Goal: Check status: Check status

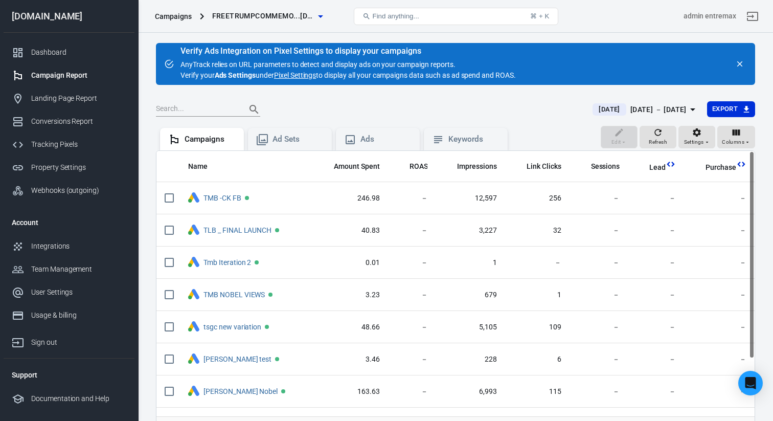
scroll to position [0, 278]
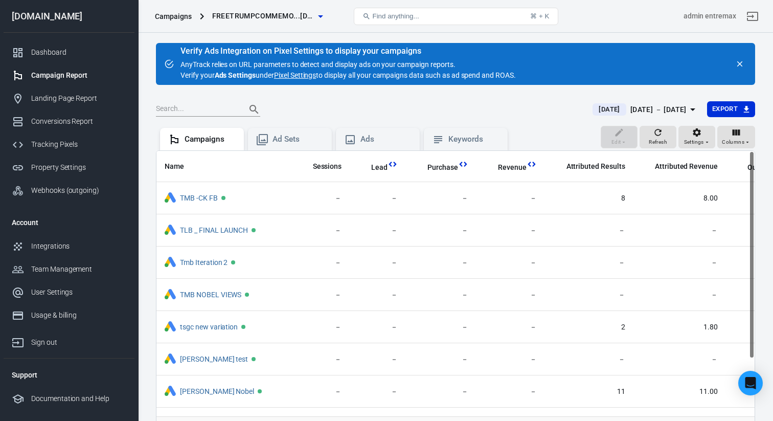
click at [450, 87] on main "Verify Ads Integration on Pixel Settings to display your campaigns AnyTrack rel…" at bounding box center [456, 254] width 600 height 422
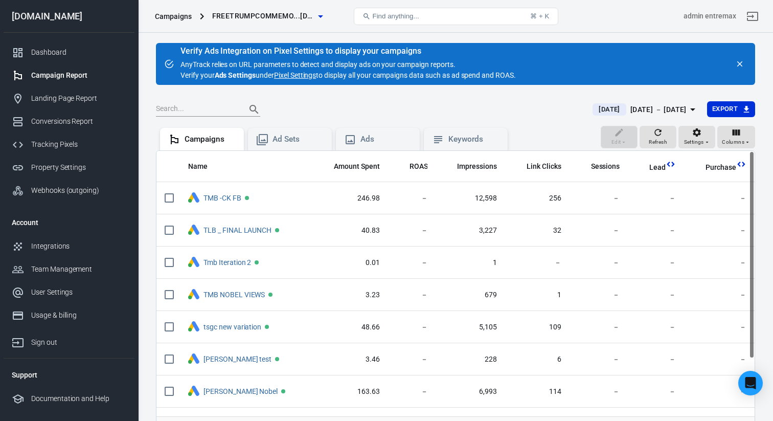
click at [595, 109] on span "[DATE]" at bounding box center [609, 109] width 29 height 10
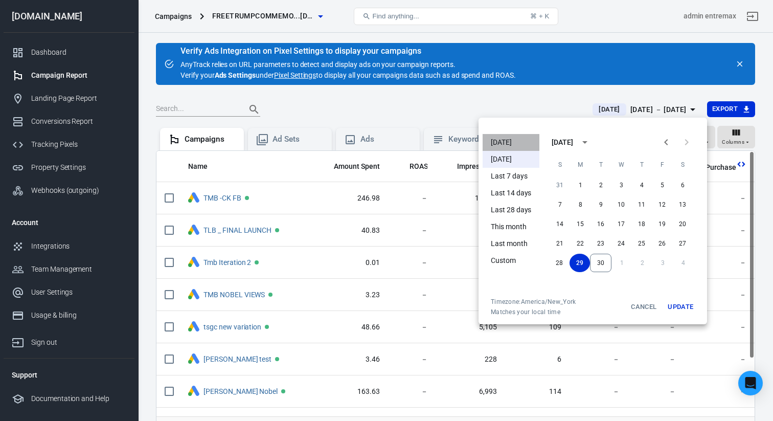
click at [521, 147] on li "[DATE]" at bounding box center [511, 142] width 57 height 17
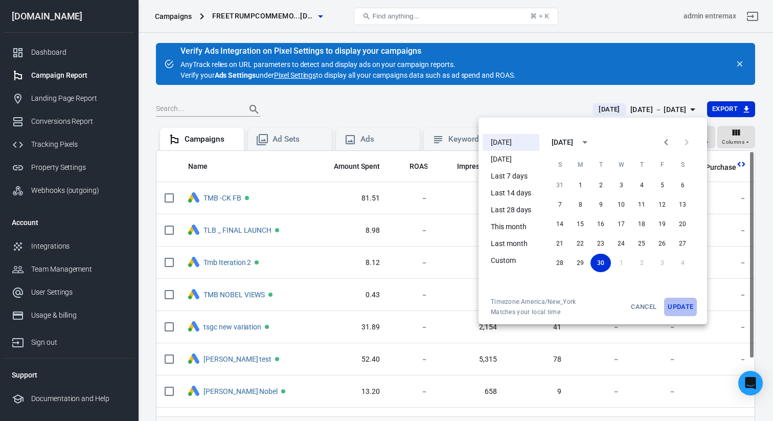
click at [683, 302] on button "Update" at bounding box center [681, 307] width 33 height 18
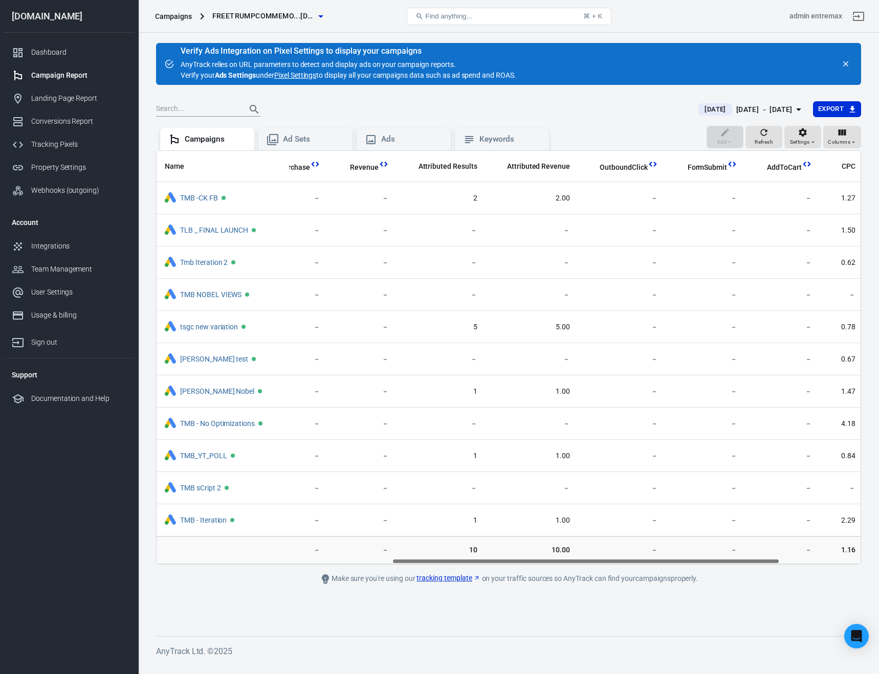
scroll to position [0, 427]
